Goal: Task Accomplishment & Management: Manage account settings

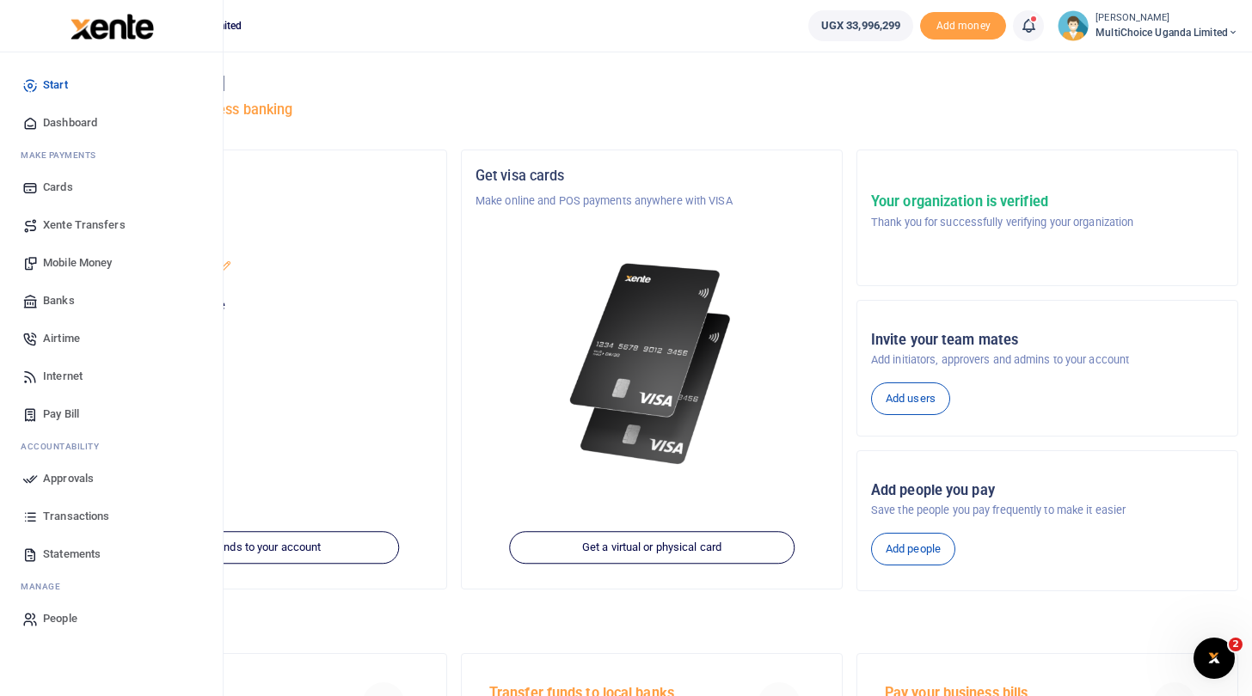
click at [81, 476] on span "Approvals" at bounding box center [68, 478] width 51 height 17
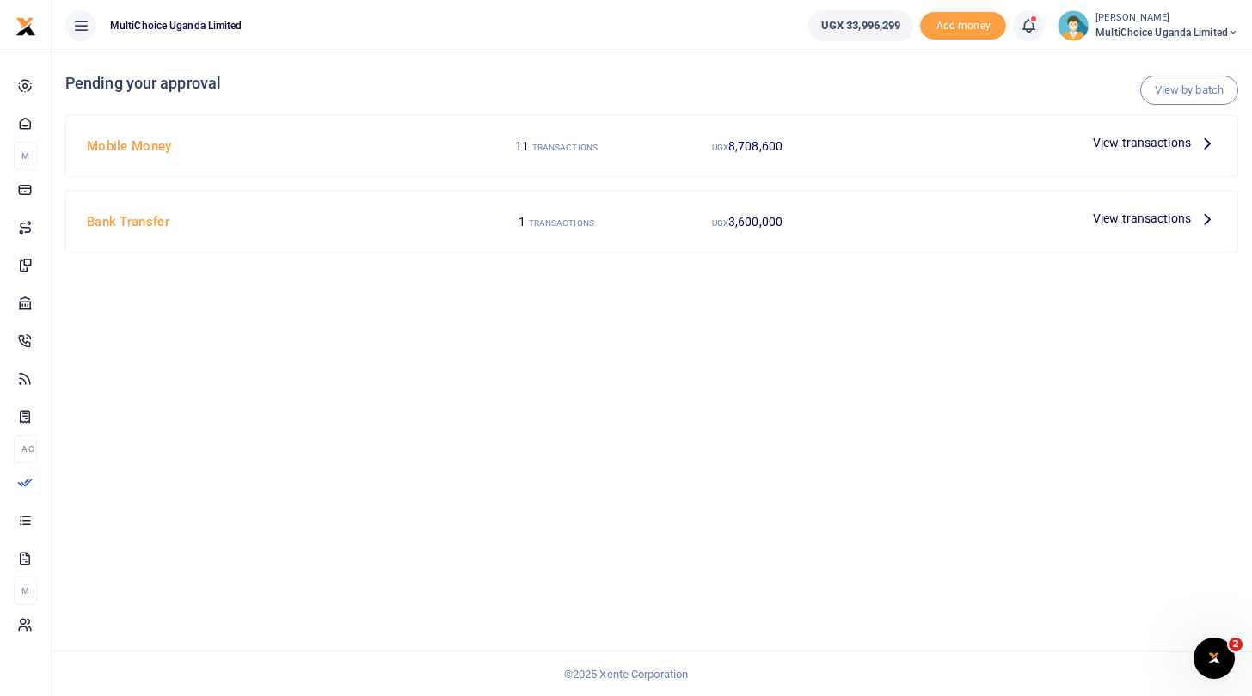
click at [1117, 141] on span "View transactions" at bounding box center [1142, 142] width 98 height 19
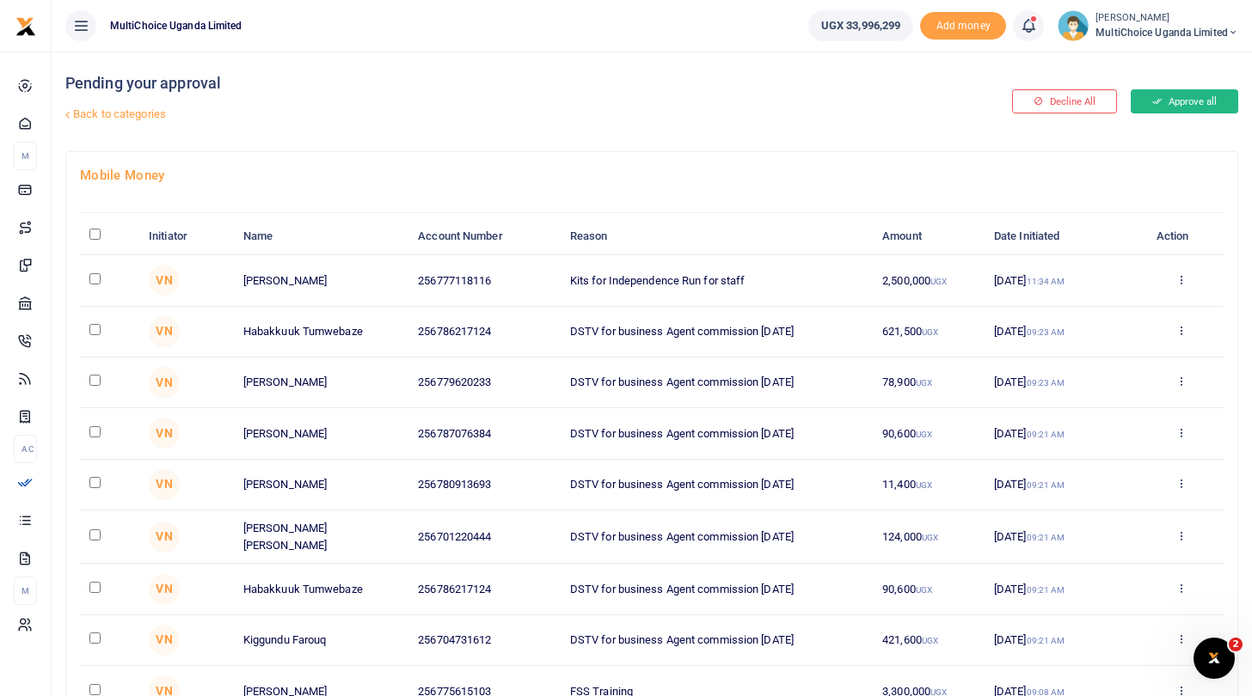
click at [1189, 95] on button "Approve all" at bounding box center [1183, 101] width 107 height 24
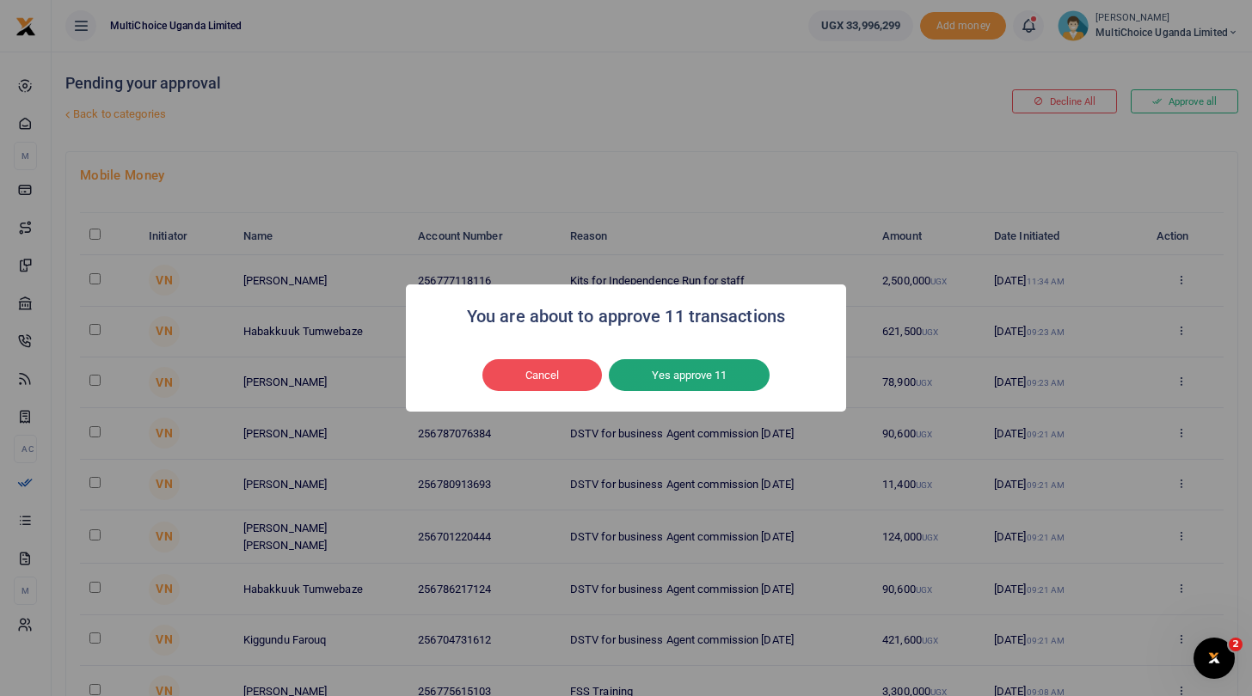
click at [731, 364] on button "Yes approve 11" at bounding box center [689, 375] width 161 height 33
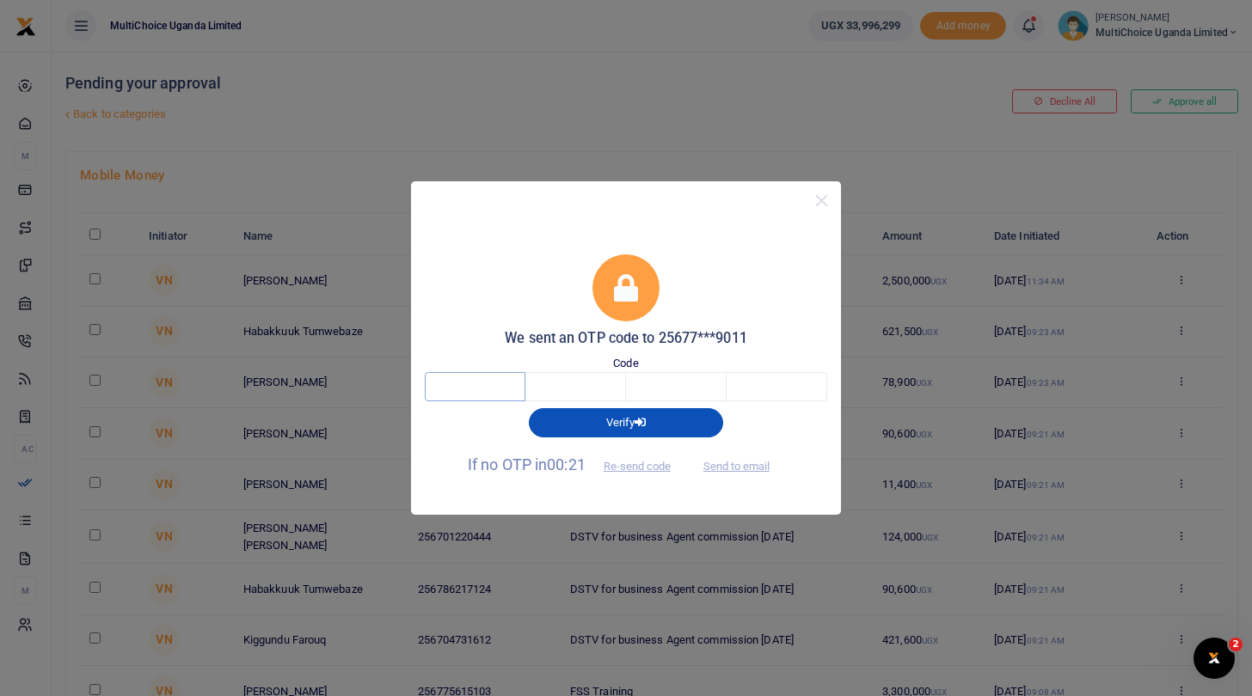
click at [485, 392] on input "text" at bounding box center [475, 386] width 101 height 29
type input "1"
type input "6"
type input "9"
type input "3"
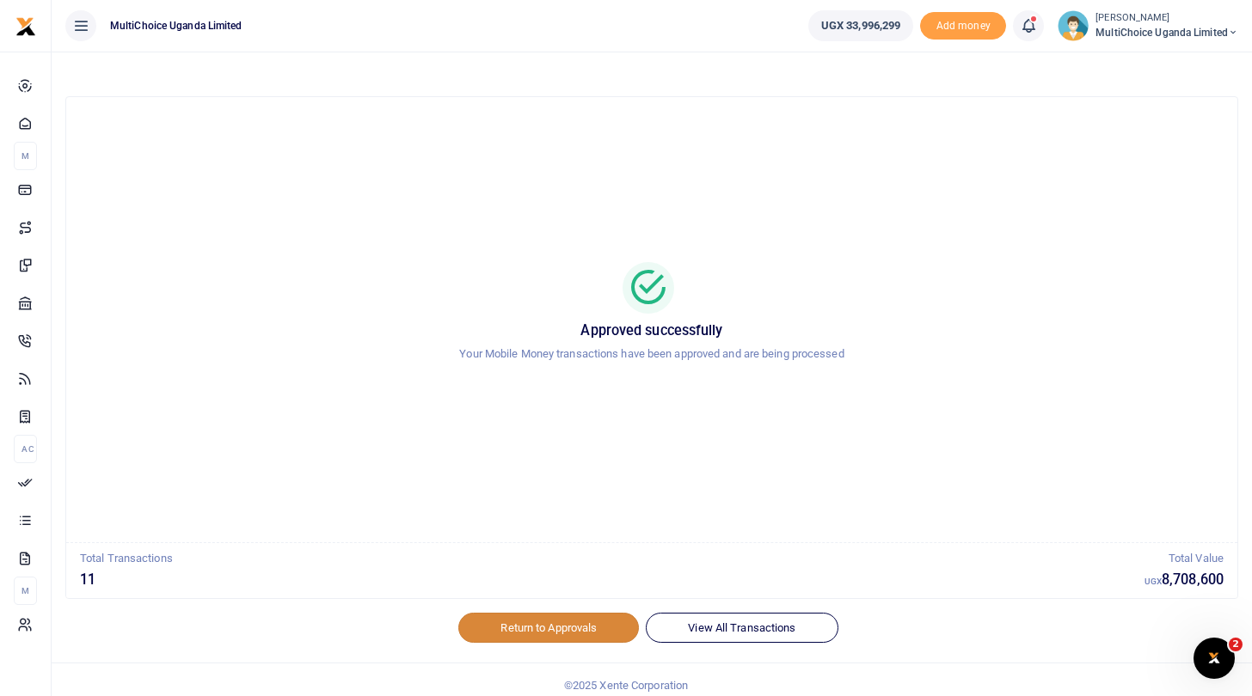
click at [566, 626] on link "Return to Approvals" at bounding box center [548, 627] width 181 height 29
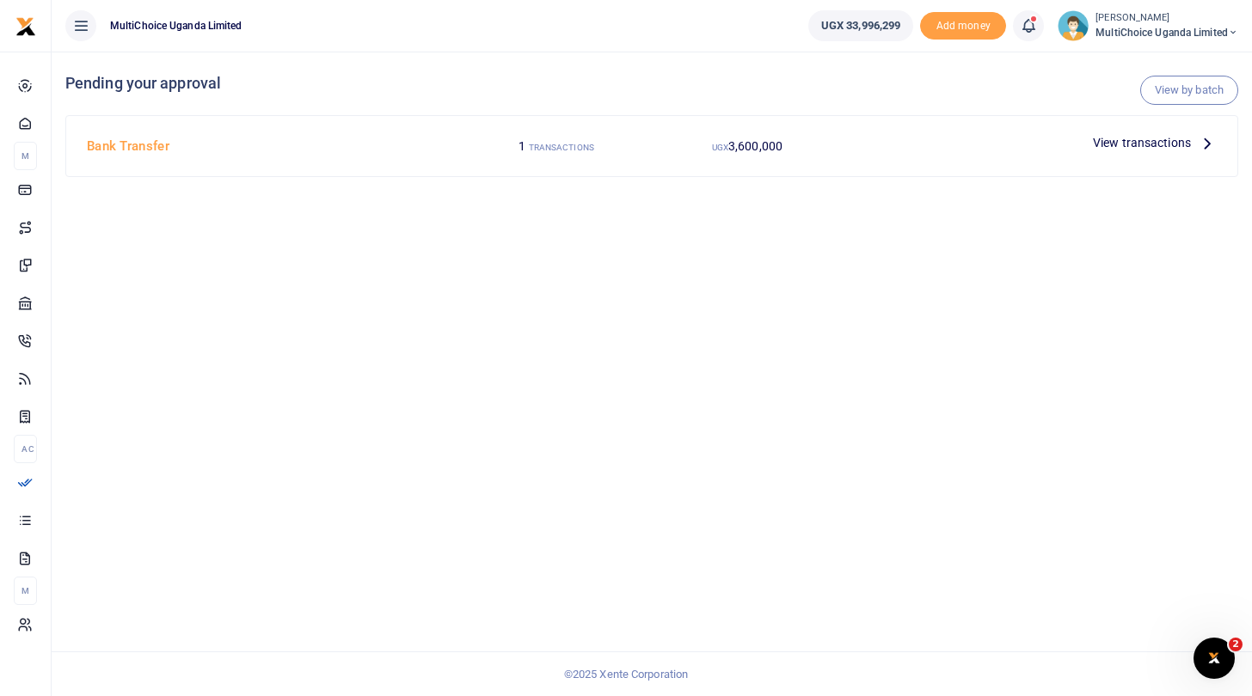
click at [1106, 135] on span "View transactions" at bounding box center [1142, 142] width 98 height 19
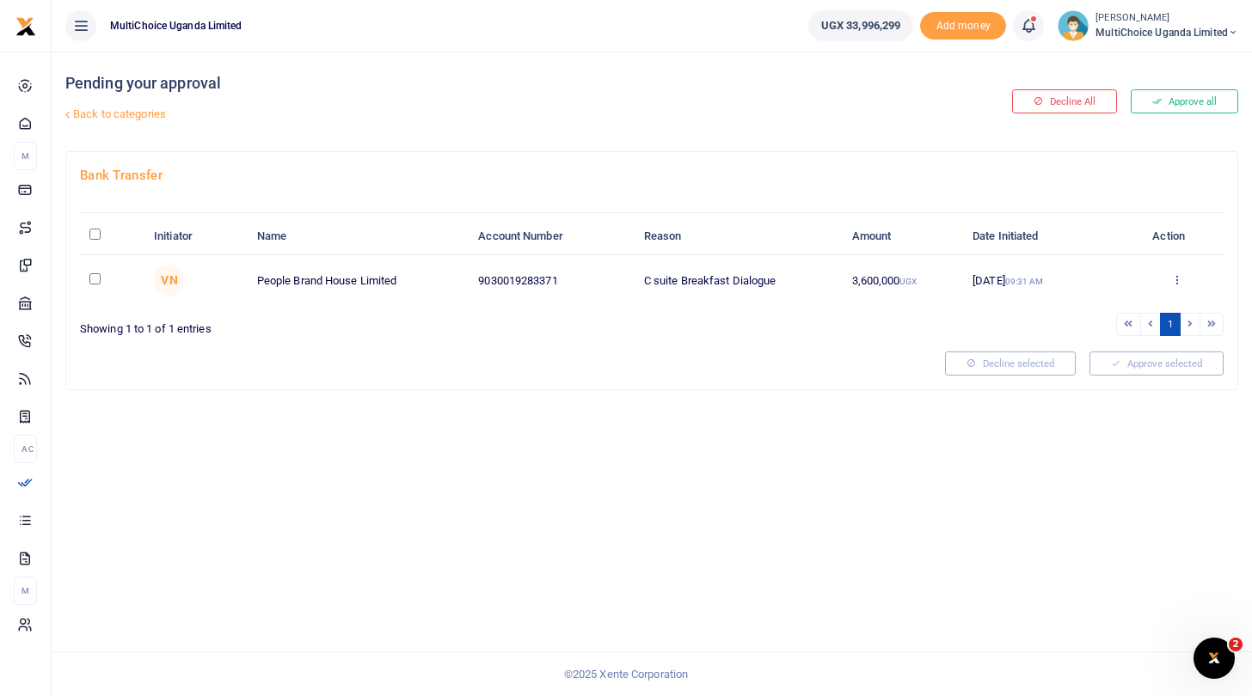
click at [1175, 281] on icon at bounding box center [1176, 279] width 11 height 12
click at [1124, 311] on link "Approve" at bounding box center [1113, 309] width 136 height 24
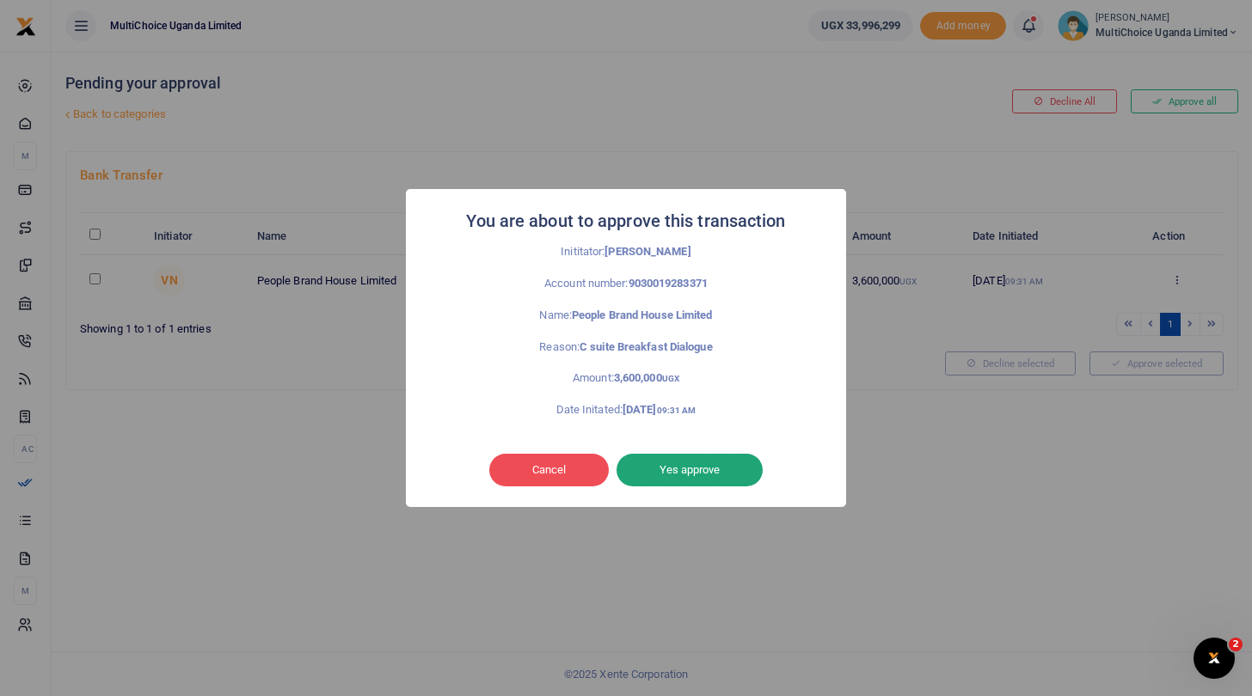
click at [745, 470] on button "Yes approve" at bounding box center [689, 470] width 146 height 33
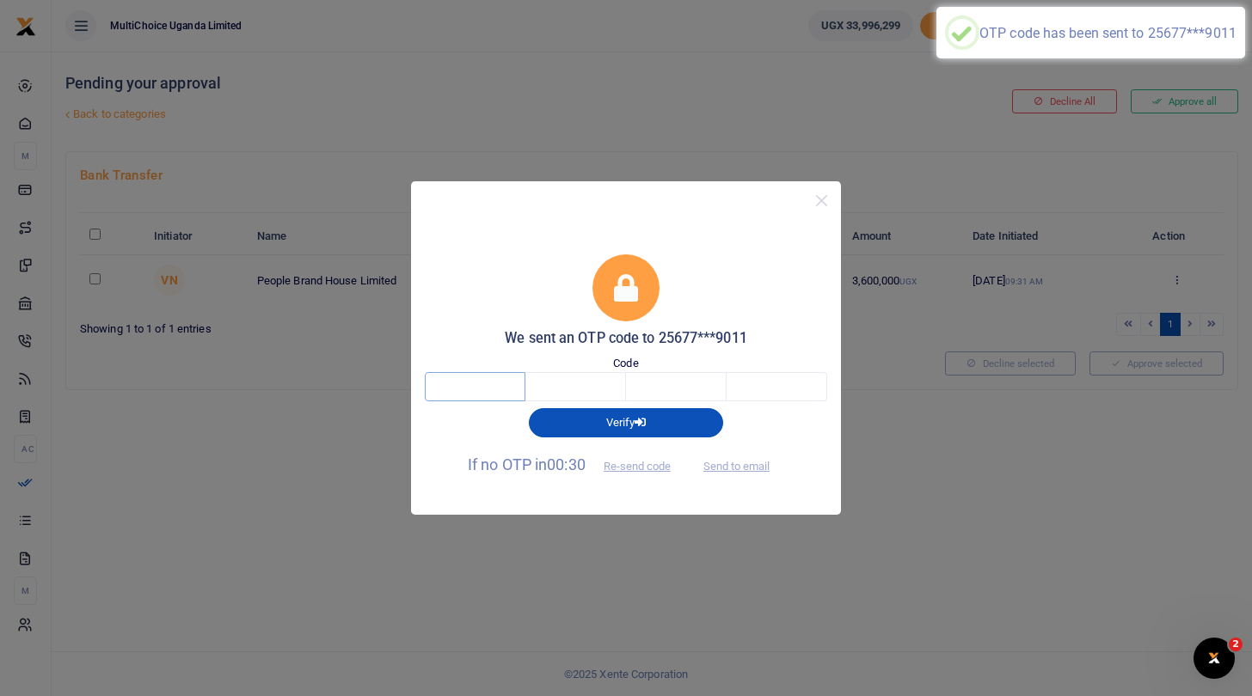
click at [495, 388] on input "text" at bounding box center [475, 386] width 101 height 29
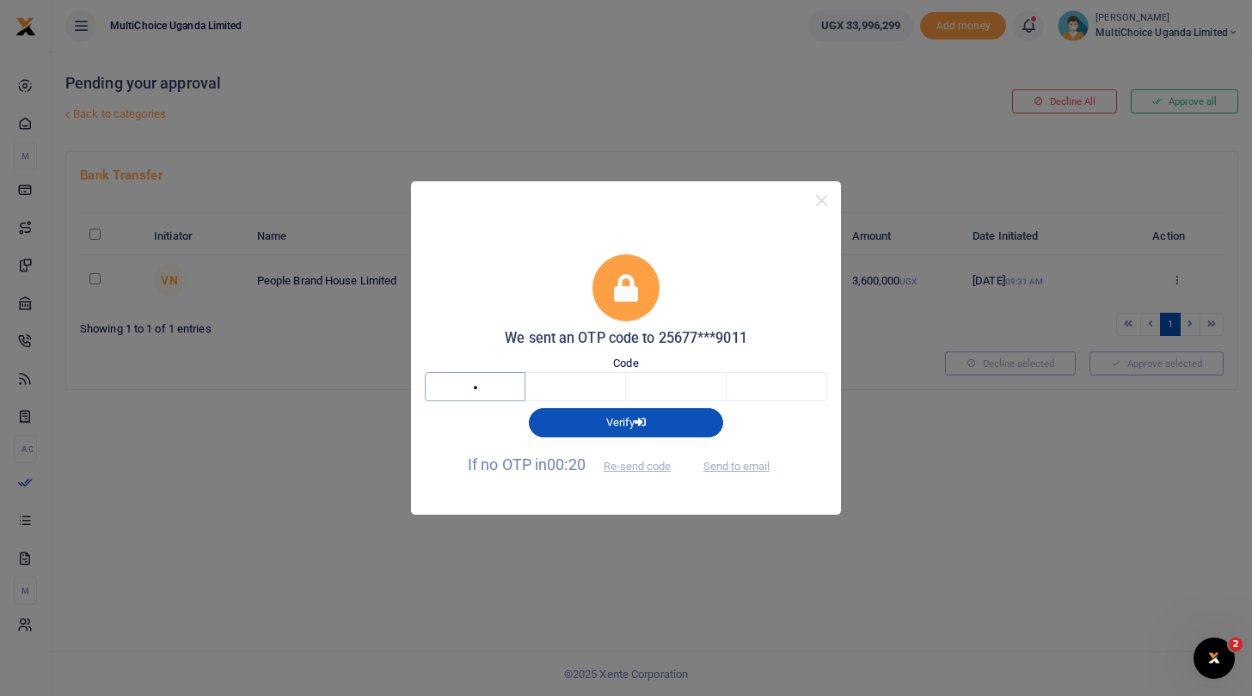
type input "6"
type input "4"
type input "3"
type input "6"
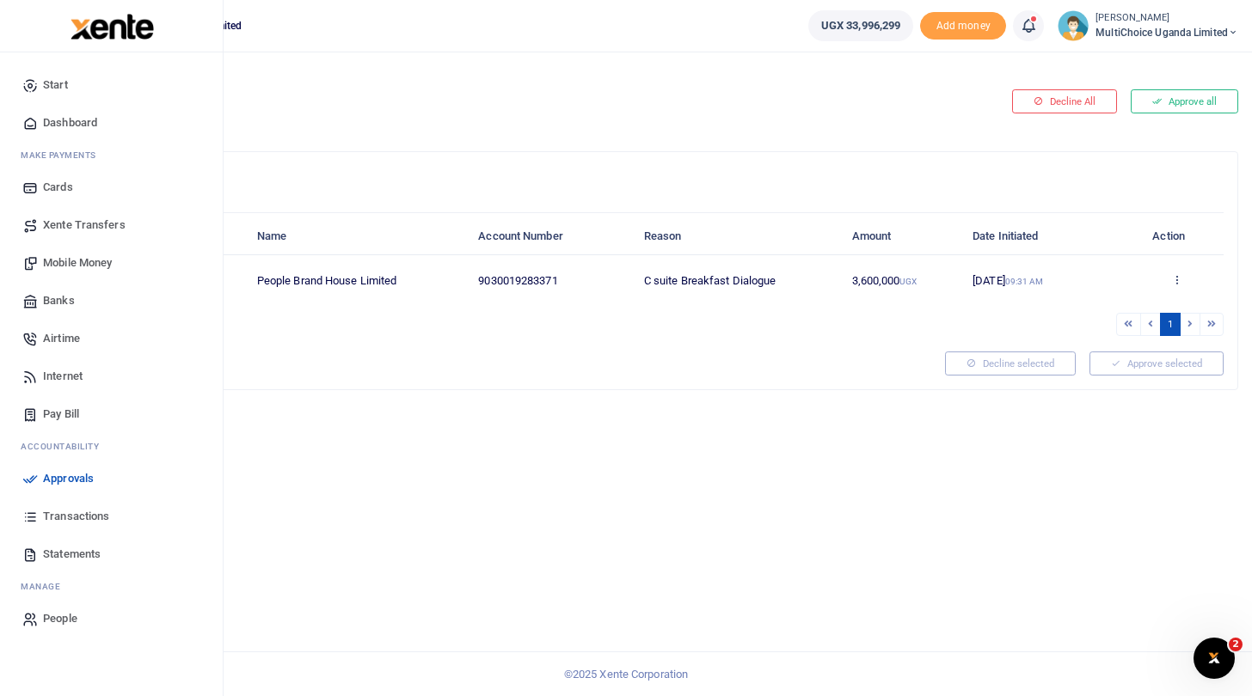
click at [41, 115] on link "Dashboard" at bounding box center [111, 123] width 195 height 38
click at [56, 115] on span "Dashboard" at bounding box center [70, 122] width 54 height 17
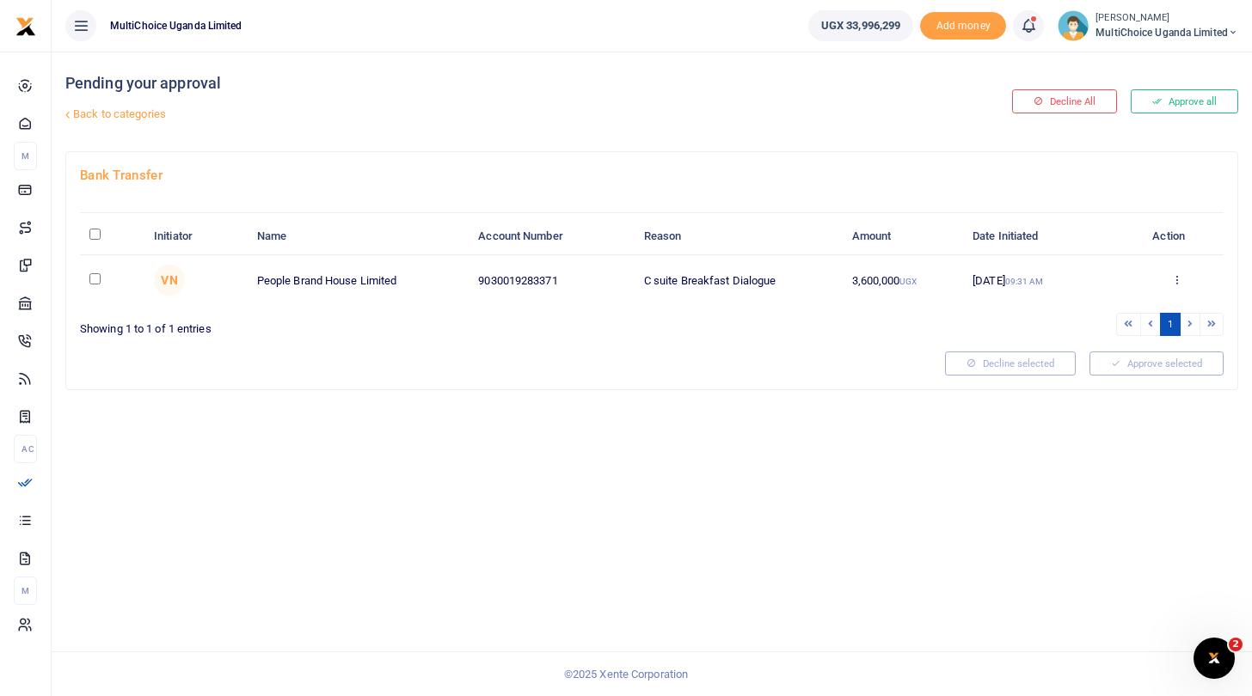
click at [1129, 26] on span "MultiChoice Uganda Limited" at bounding box center [1166, 32] width 143 height 15
click at [1126, 53] on link "Switch accounts" at bounding box center [1173, 63] width 136 height 24
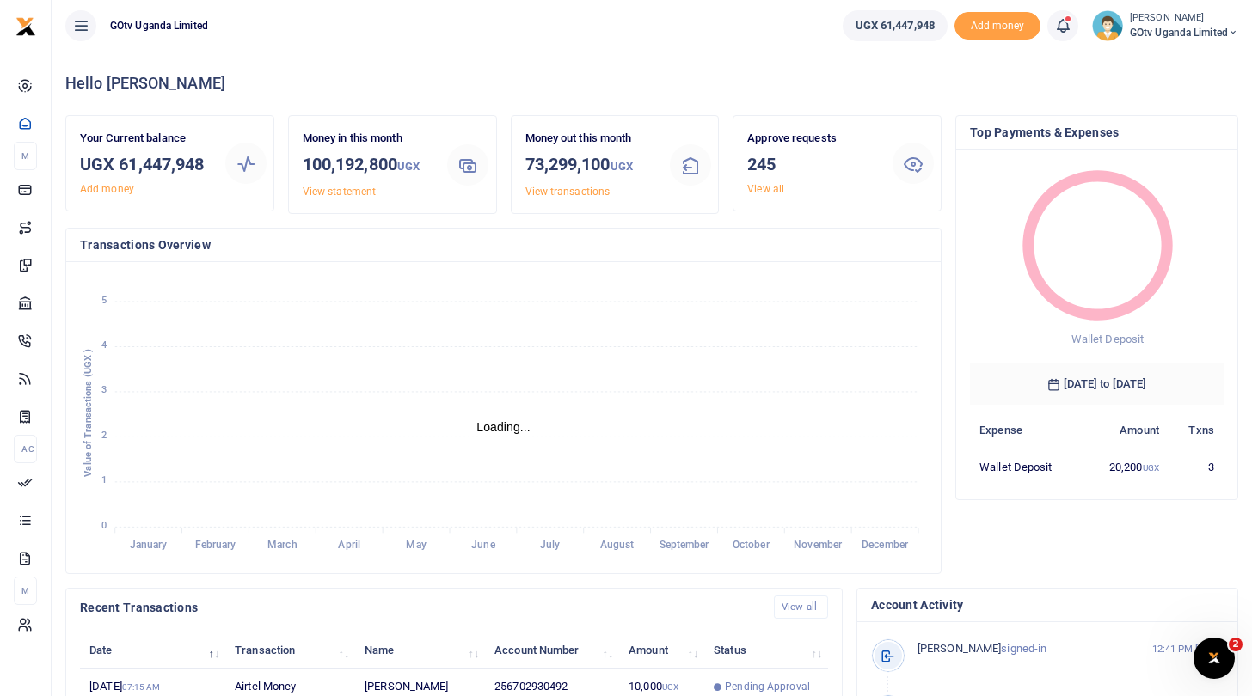
scroll to position [1, 1]
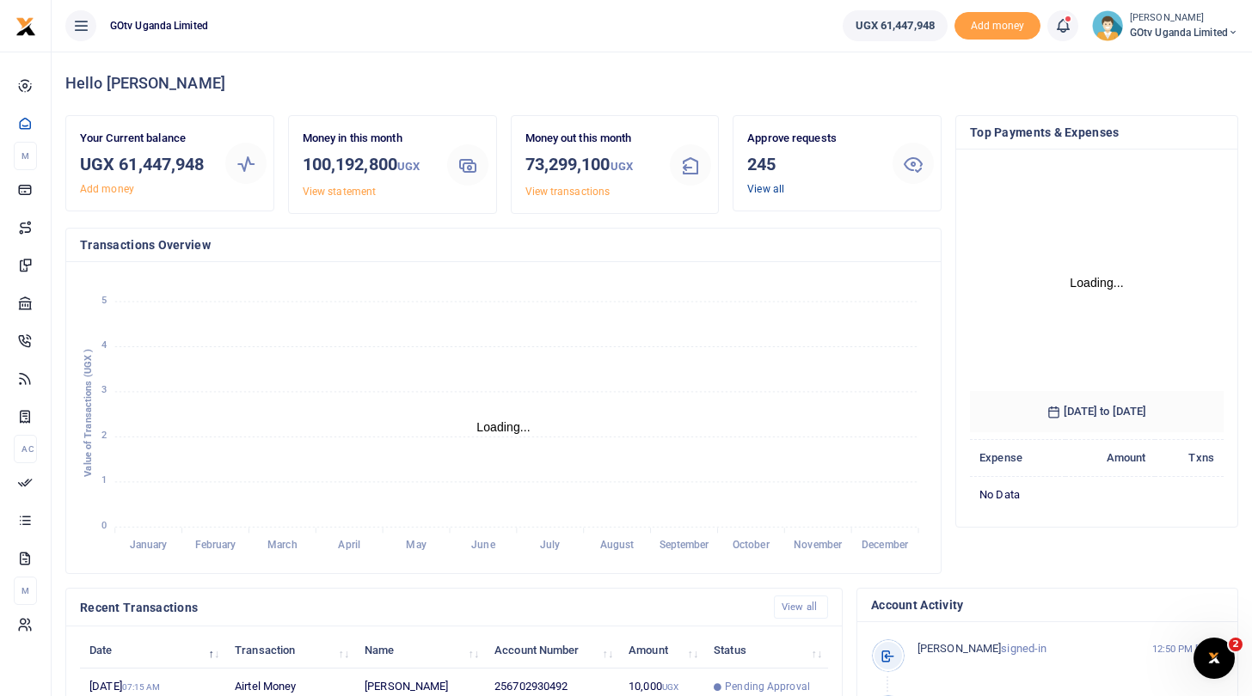
click at [778, 189] on link "View all" at bounding box center [765, 189] width 37 height 12
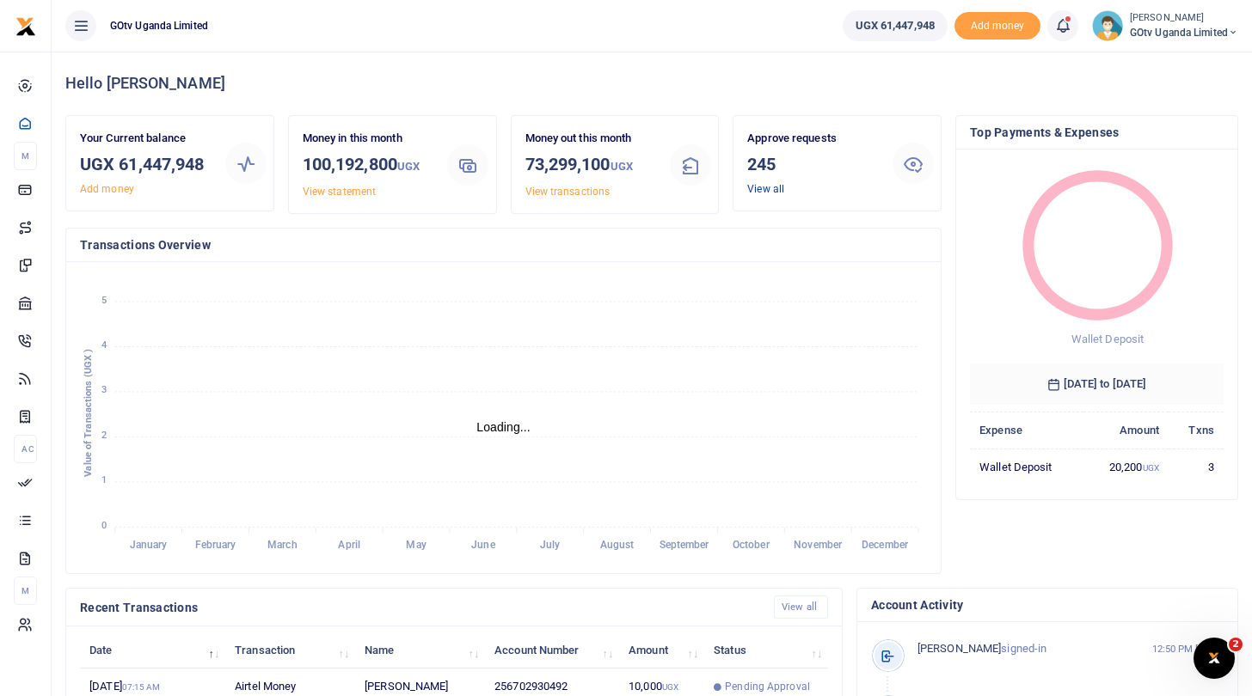
scroll to position [1, 1]
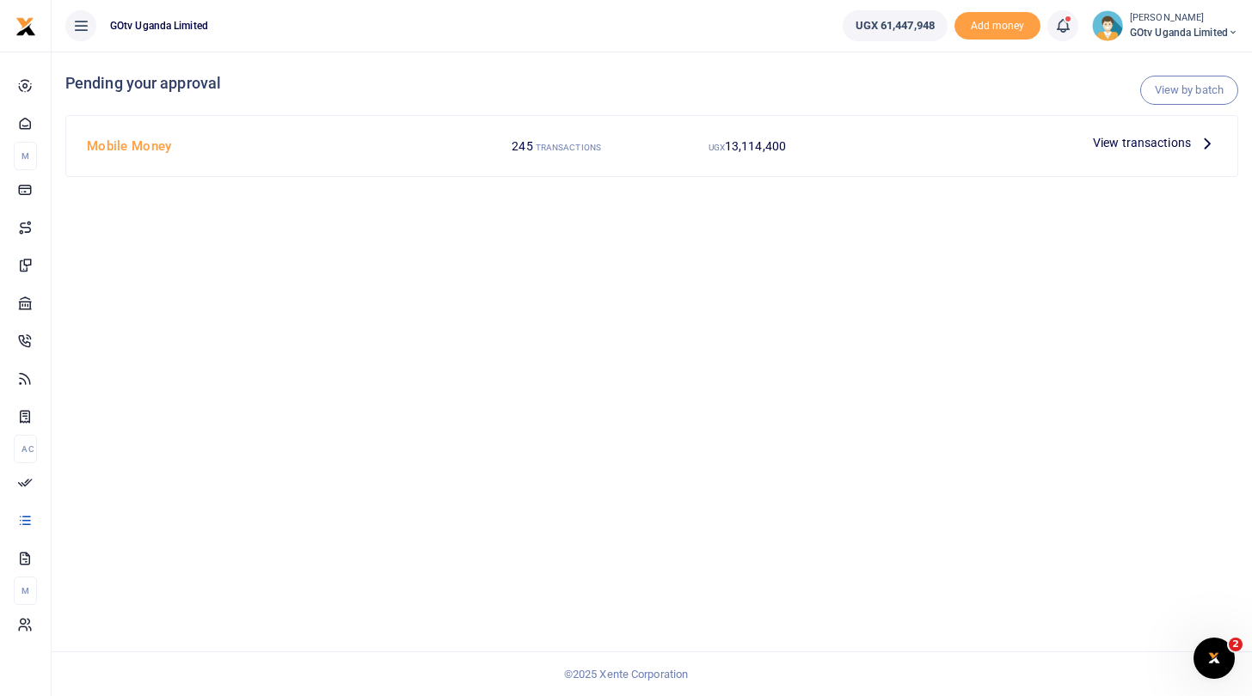
click at [1108, 138] on span "View transactions" at bounding box center [1142, 142] width 98 height 19
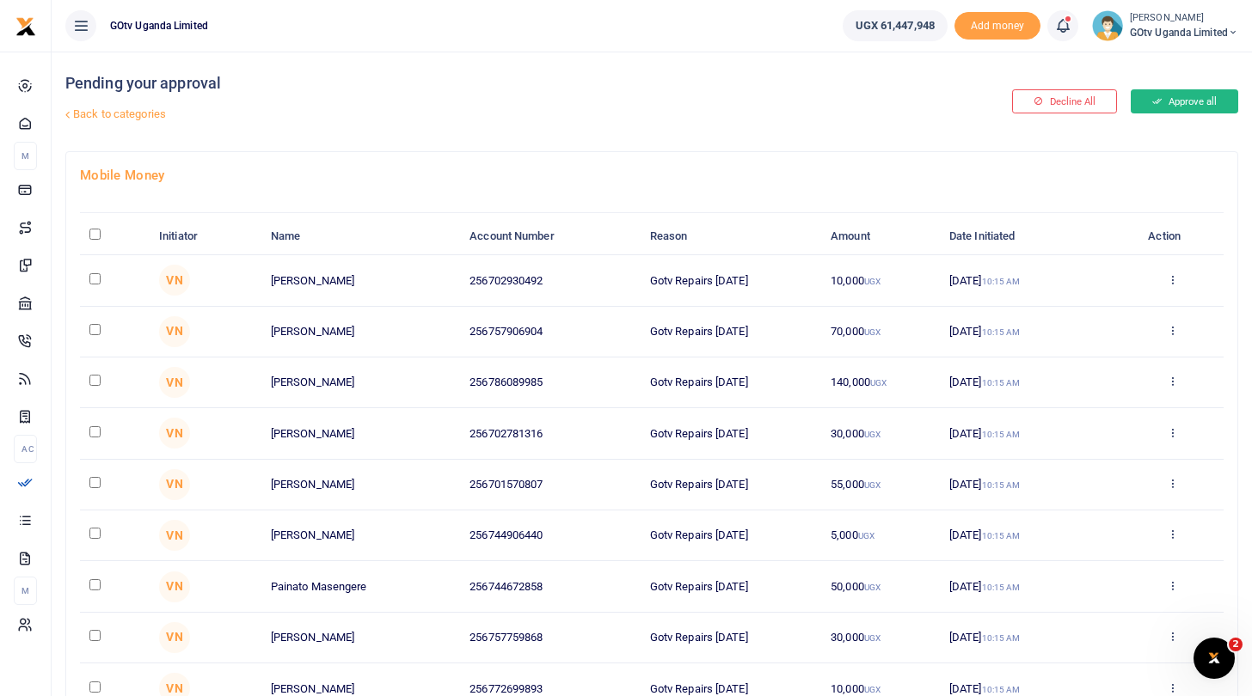
click at [1165, 101] on button "Approve all" at bounding box center [1183, 101] width 107 height 24
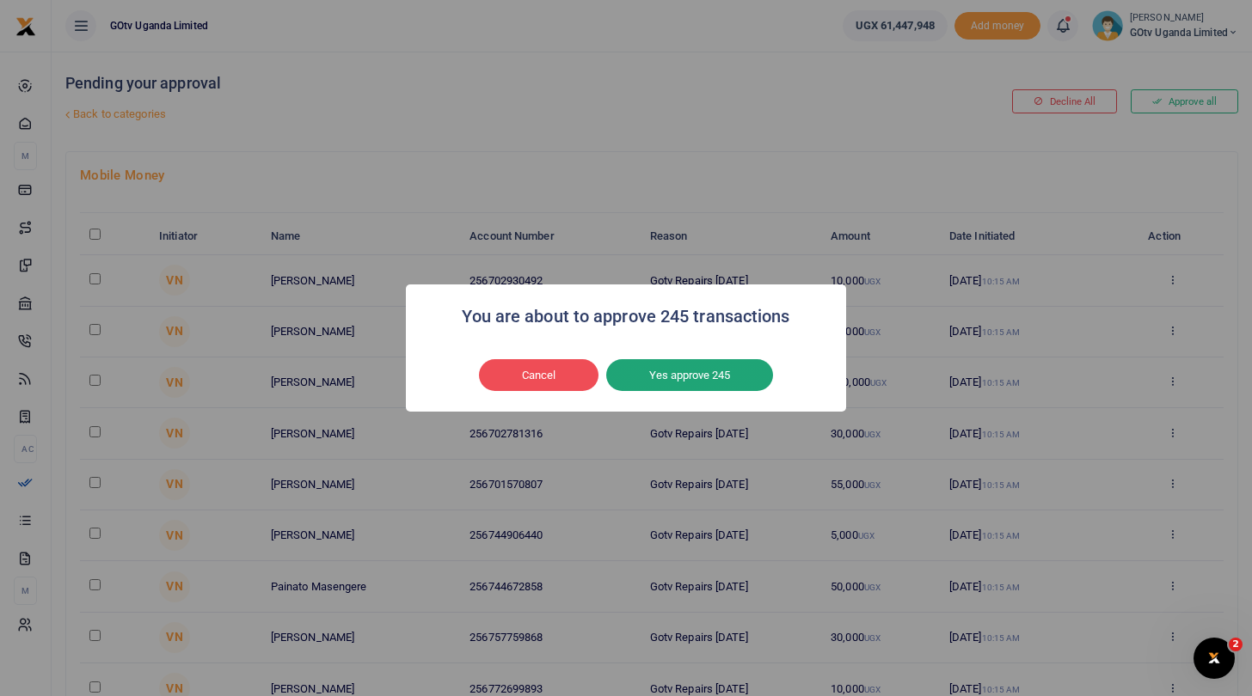
click at [704, 378] on button "Yes approve 245" at bounding box center [689, 375] width 167 height 33
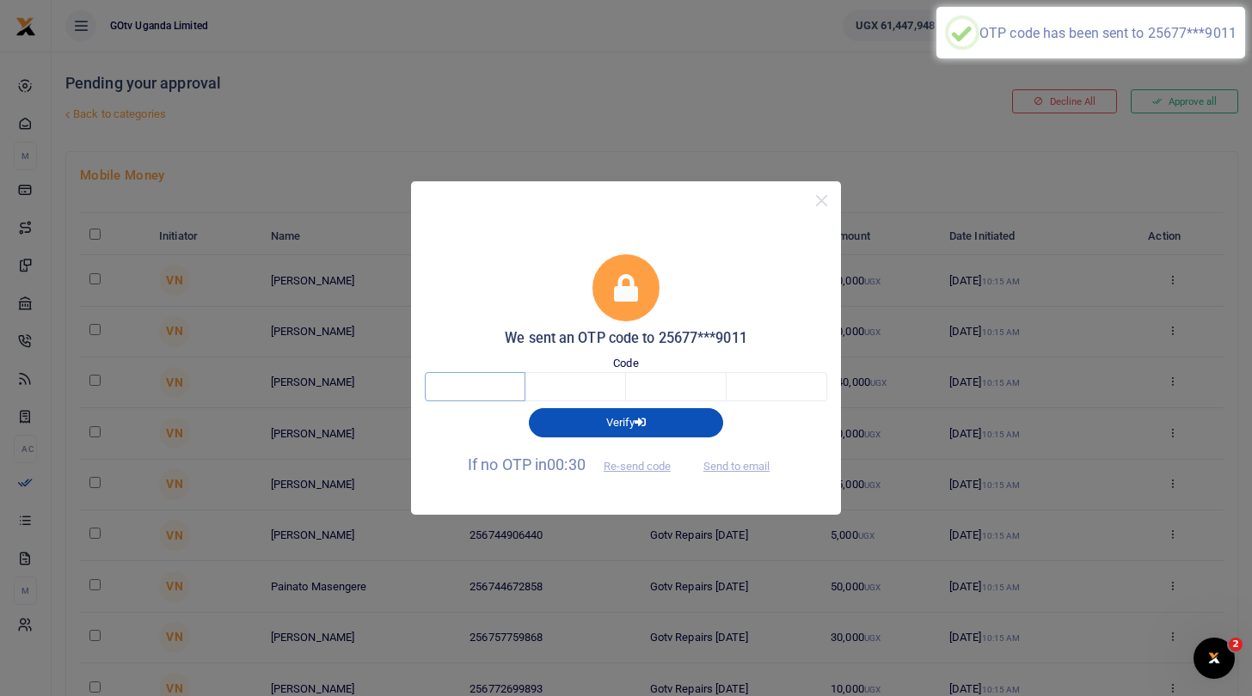
click at [511, 383] on input "text" at bounding box center [475, 386] width 101 height 29
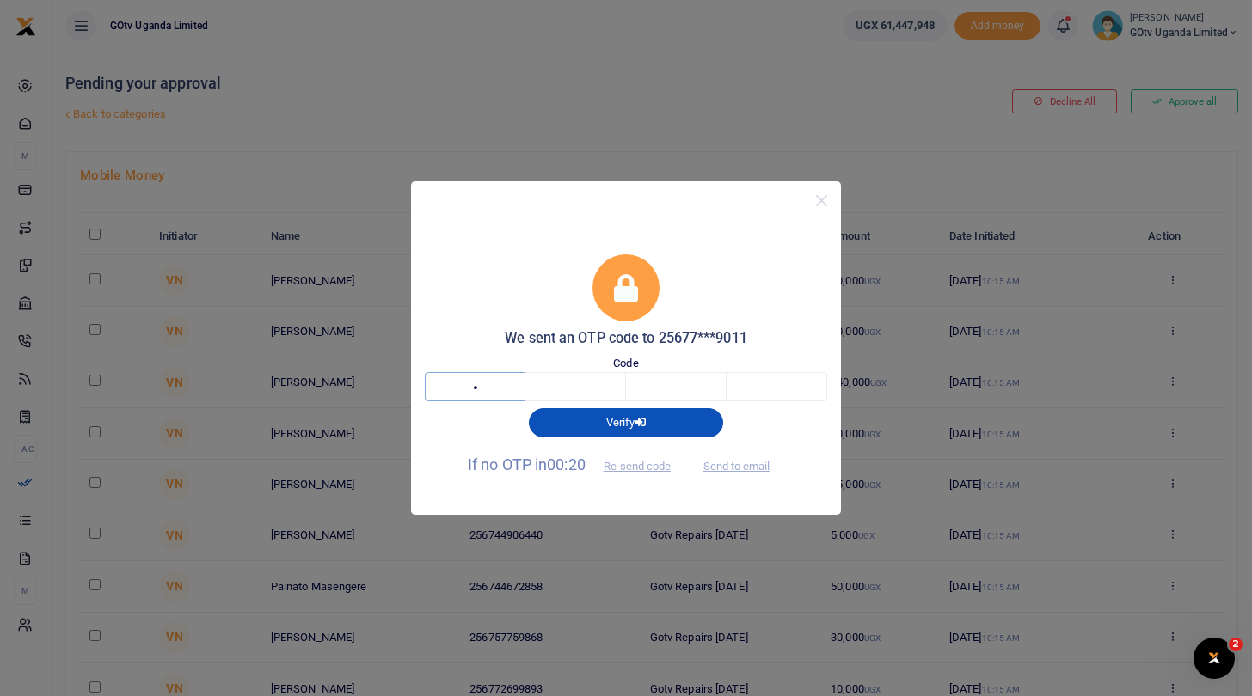
type input "6"
type input "3"
type input "5"
type input "3"
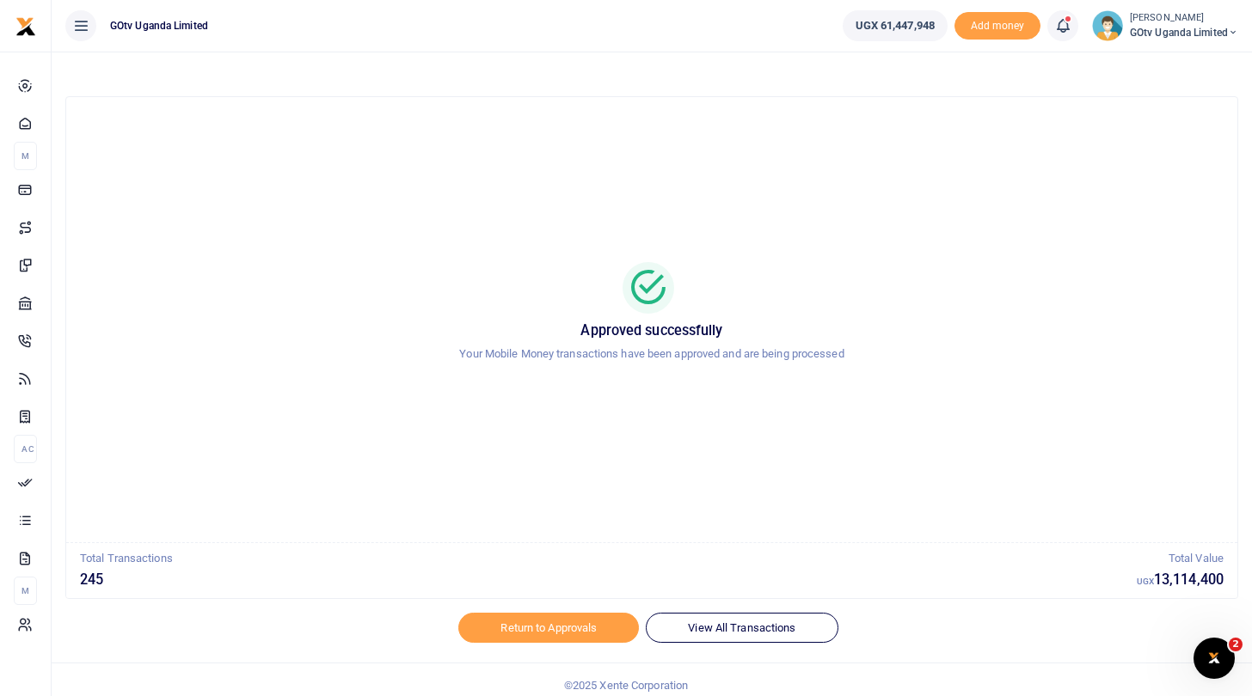
click at [1161, 36] on span "GOtv Uganda Limited" at bounding box center [1184, 32] width 108 height 15
click at [1154, 61] on link "Switch accounts" at bounding box center [1173, 63] width 136 height 24
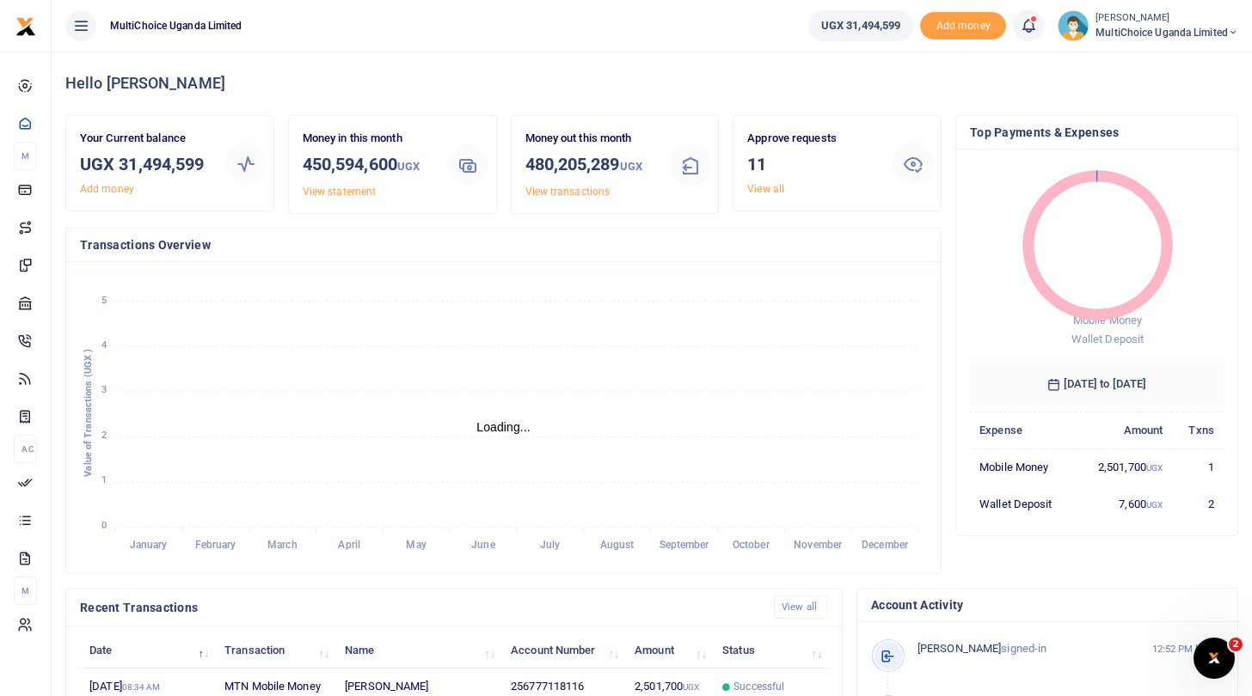
scroll to position [1, 1]
click at [1120, 25] on span "MultiChoice Uganda Limited" at bounding box center [1166, 32] width 143 height 15
click at [1140, 151] on link "Logout" at bounding box center [1173, 157] width 136 height 24
